Goal: Transaction & Acquisition: Purchase product/service

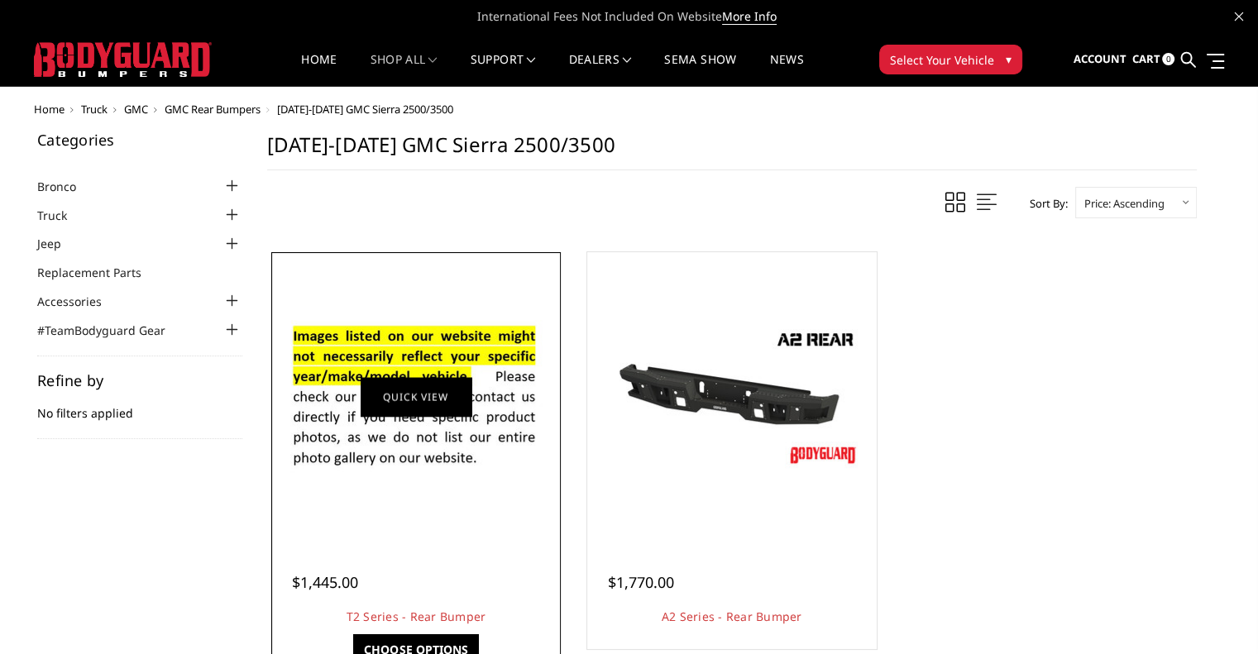
click at [417, 383] on link "Quick view" at bounding box center [416, 396] width 111 height 39
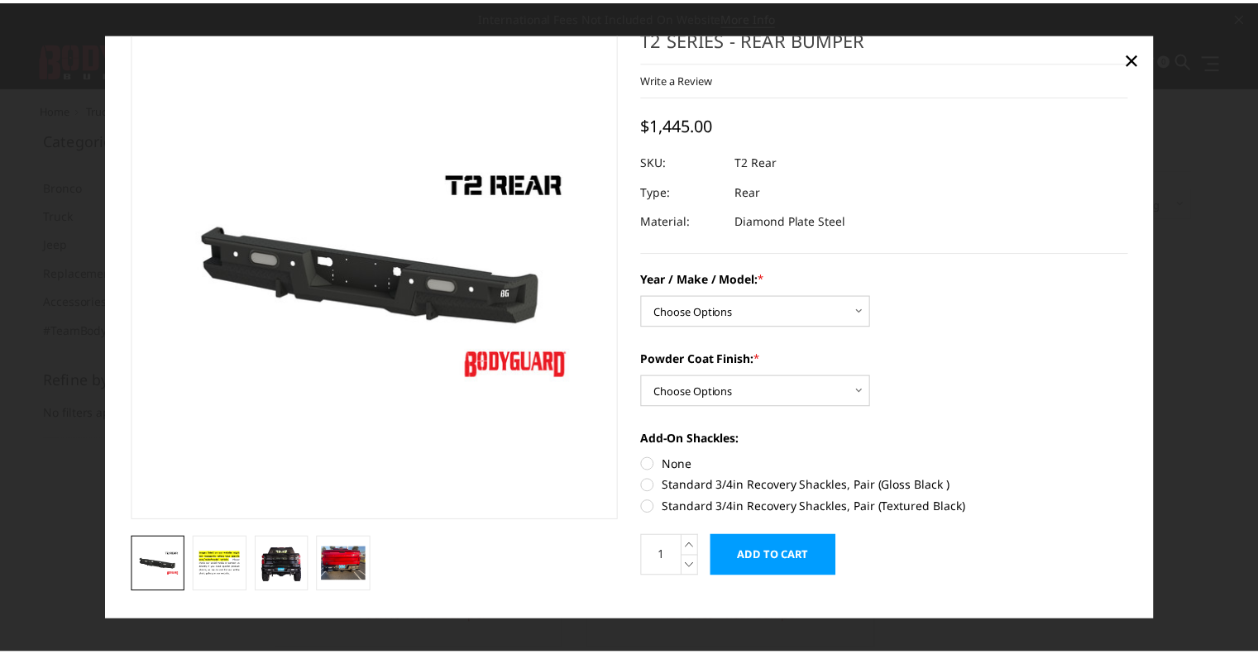
scroll to position [35, 0]
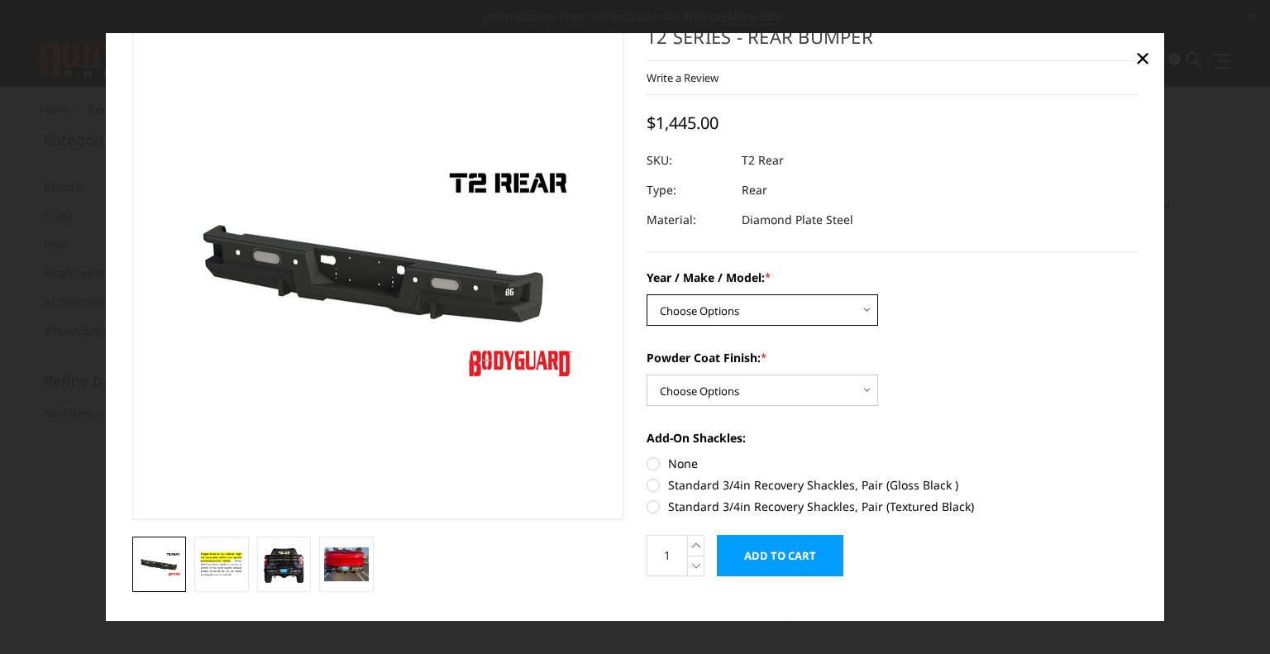
click at [814, 315] on select "Choose Options Chevrolet/GMC 15-19 2500/3500 Chevrolet/GMC 19-24 1500 (Dual Exh…" at bounding box center [763, 309] width 232 height 31
select select "1682"
click at [647, 294] on select "Choose Options Chevrolet/GMC 15-19 2500/3500 Chevrolet/GMC 19-24 1500 (Dual Exh…" at bounding box center [763, 309] width 232 height 31
click at [841, 394] on select "Choose Options Bare metal (included) Gloss black powder coat Texture black powd…" at bounding box center [763, 390] width 232 height 31
click at [647, 375] on select "Choose Options Bare metal (included) Gloss black powder coat Texture black powd…" at bounding box center [763, 390] width 232 height 31
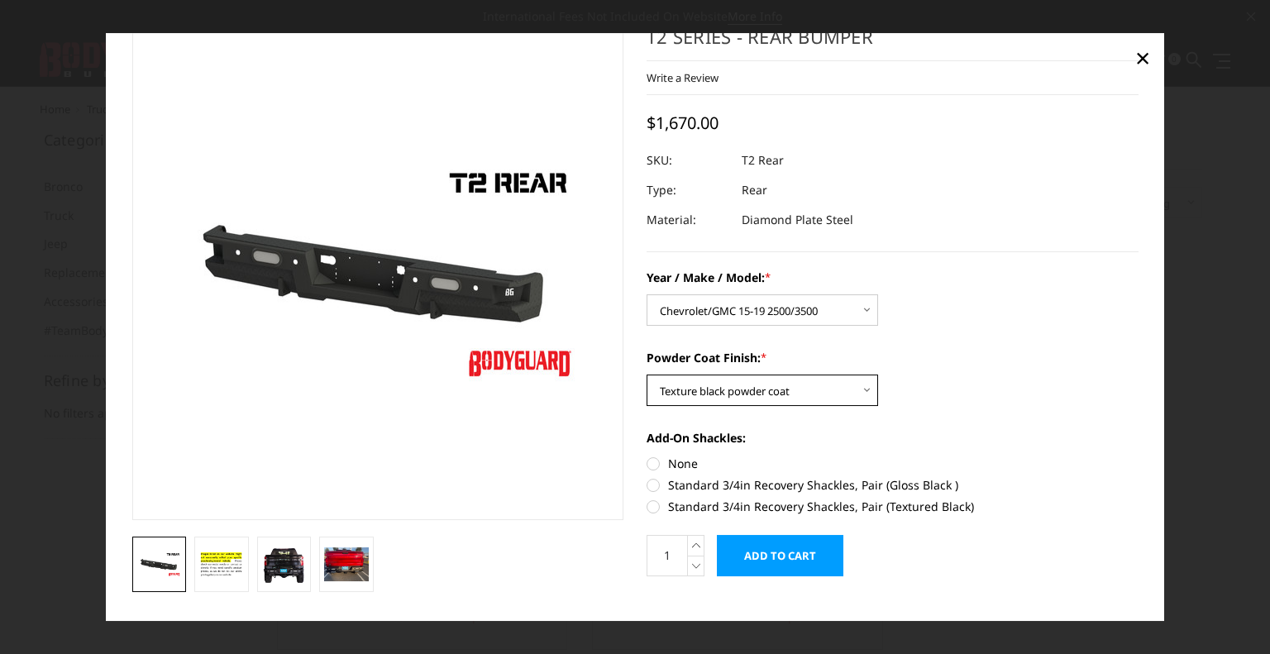
click at [791, 391] on select "Choose Options Bare metal (included) Gloss black powder coat Texture black powd…" at bounding box center [763, 390] width 232 height 31
select select "650"
click at [647, 375] on select "Choose Options Bare metal (included) Gloss black powder coat Texture black powd…" at bounding box center [763, 390] width 232 height 31
click at [1137, 59] on span "×" at bounding box center [1142, 58] width 15 height 36
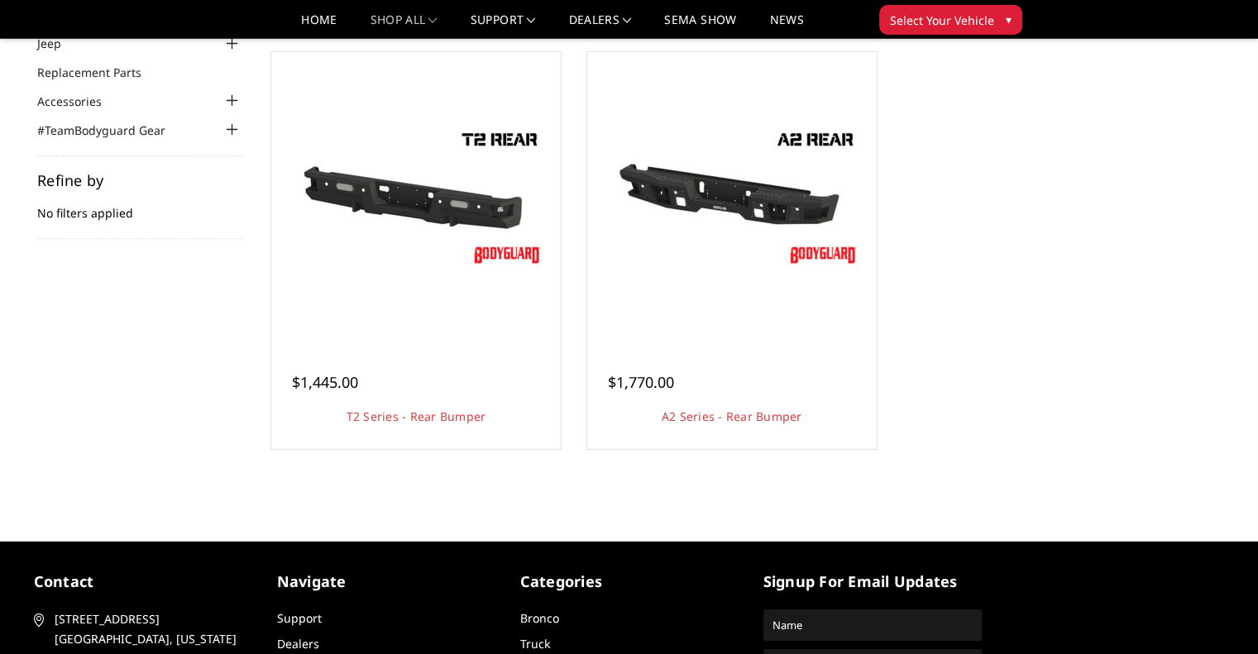
scroll to position [152, 0]
